Goal: Find specific page/section: Find specific page/section

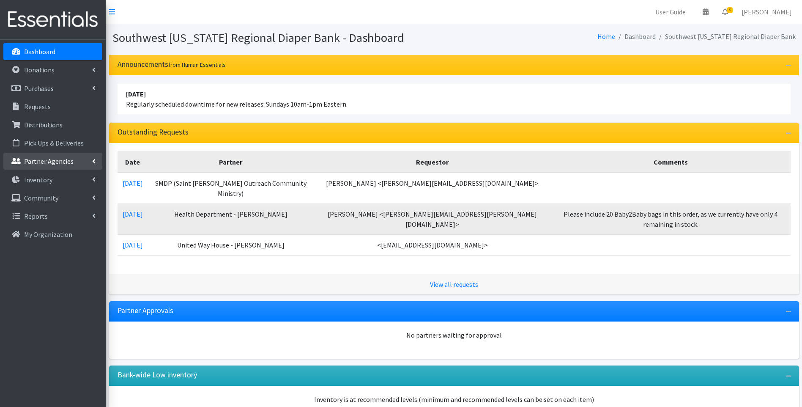
click at [52, 158] on p "Partner Agencies" at bounding box center [48, 161] width 49 height 8
click at [74, 179] on link "All Partners" at bounding box center [52, 179] width 99 height 17
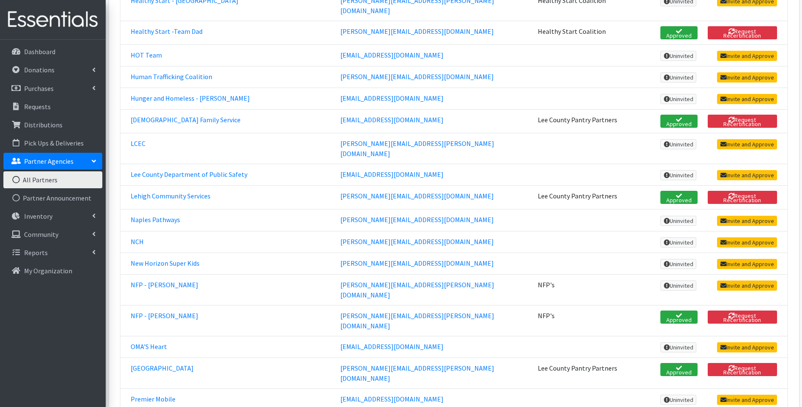
scroll to position [1690, 0]
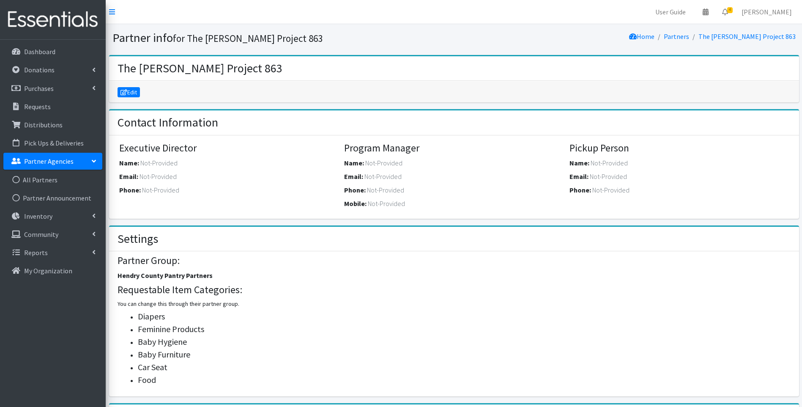
click at [42, 8] on img at bounding box center [52, 19] width 99 height 28
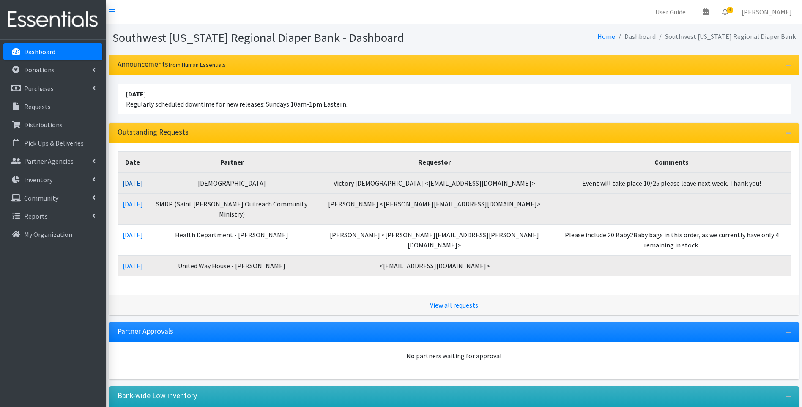
click at [141, 182] on link "10/14/2025" at bounding box center [133, 183] width 20 height 8
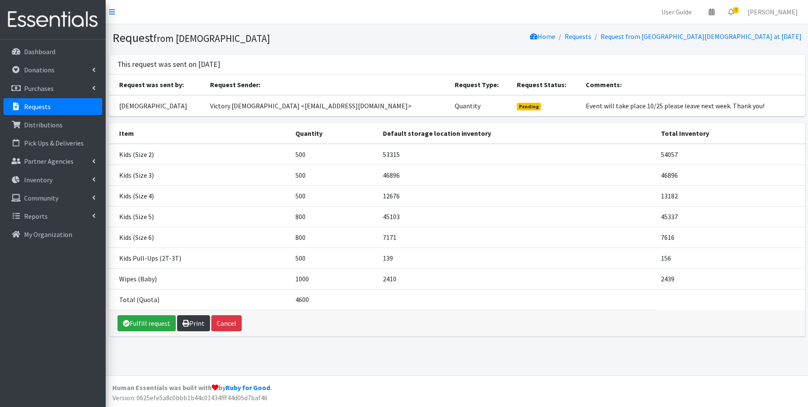
drag, startPoint x: 189, startPoint y: 321, endPoint x: 191, endPoint y: 326, distance: 4.9
click at [190, 321] on link "Print" at bounding box center [193, 323] width 33 height 16
